Goal: Task Accomplishment & Management: Manage account settings

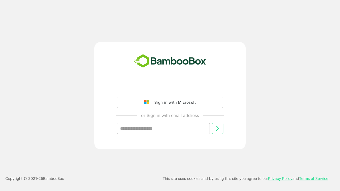
type input "**********"
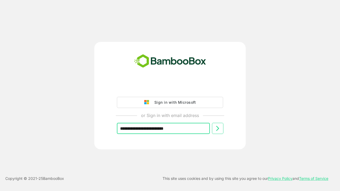
click at [217, 128] on icon at bounding box center [217, 128] width 6 height 6
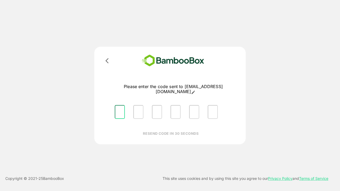
type input "*"
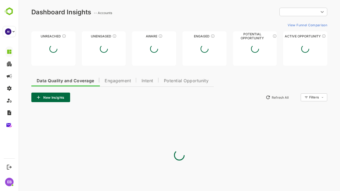
type input "**********"
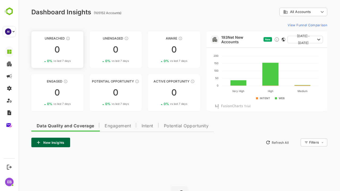
click at [57, 38] on div "Unreached" at bounding box center [57, 38] width 52 height 4
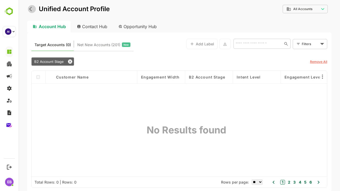
click at [30, 8] on icon "back" at bounding box center [31, 8] width 5 height 5
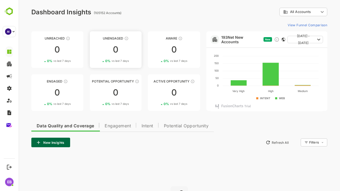
click at [115, 38] on div "Unengaged" at bounding box center [116, 38] width 52 height 4
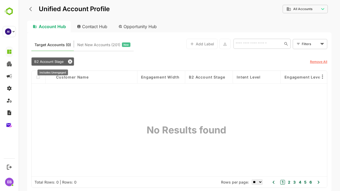
click at [56, 61] on span "B2 Account Stage" at bounding box center [48, 61] width 29 height 4
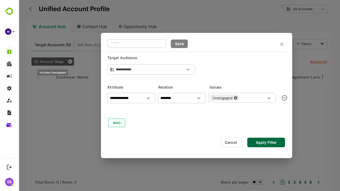
type input "**********"
click at [56, 61] on div at bounding box center [179, 95] width 321 height 191
click at [284, 42] on icon "close" at bounding box center [281, 44] width 6 height 6
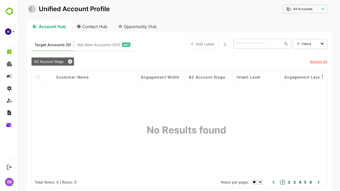
click at [32, 8] on icon "back" at bounding box center [31, 8] width 5 height 5
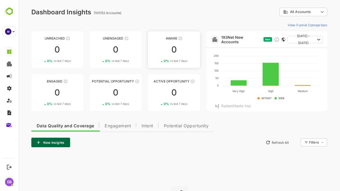
click at [174, 38] on div "Aware" at bounding box center [174, 38] width 52 height 4
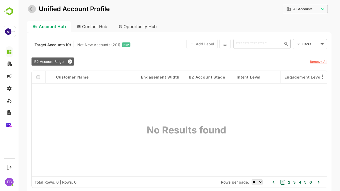
click at [31, 9] on icon "back" at bounding box center [31, 8] width 5 height 5
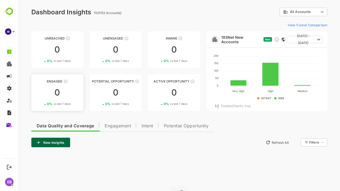
click at [57, 81] on div "Engaged" at bounding box center [57, 81] width 52 height 4
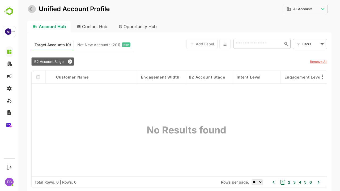
click at [31, 9] on icon "back" at bounding box center [31, 8] width 5 height 5
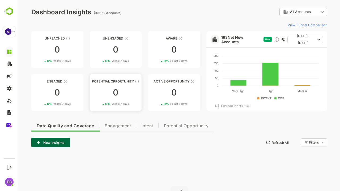
click at [115, 81] on div "Potential Opportunity" at bounding box center [116, 81] width 52 height 4
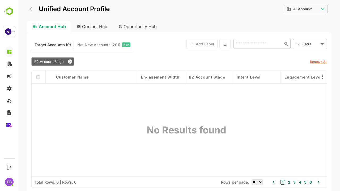
click at [31, 9] on icon "back" at bounding box center [31, 8] width 5 height 5
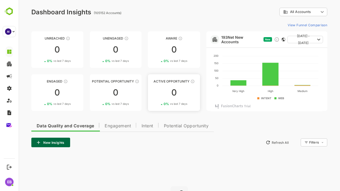
click at [174, 81] on div "Active Opportunity" at bounding box center [174, 81] width 52 height 4
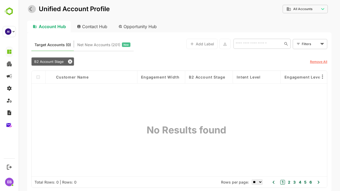
click at [31, 8] on icon "back" at bounding box center [30, 9] width 3 height 5
